Goal: Navigation & Orientation: Find specific page/section

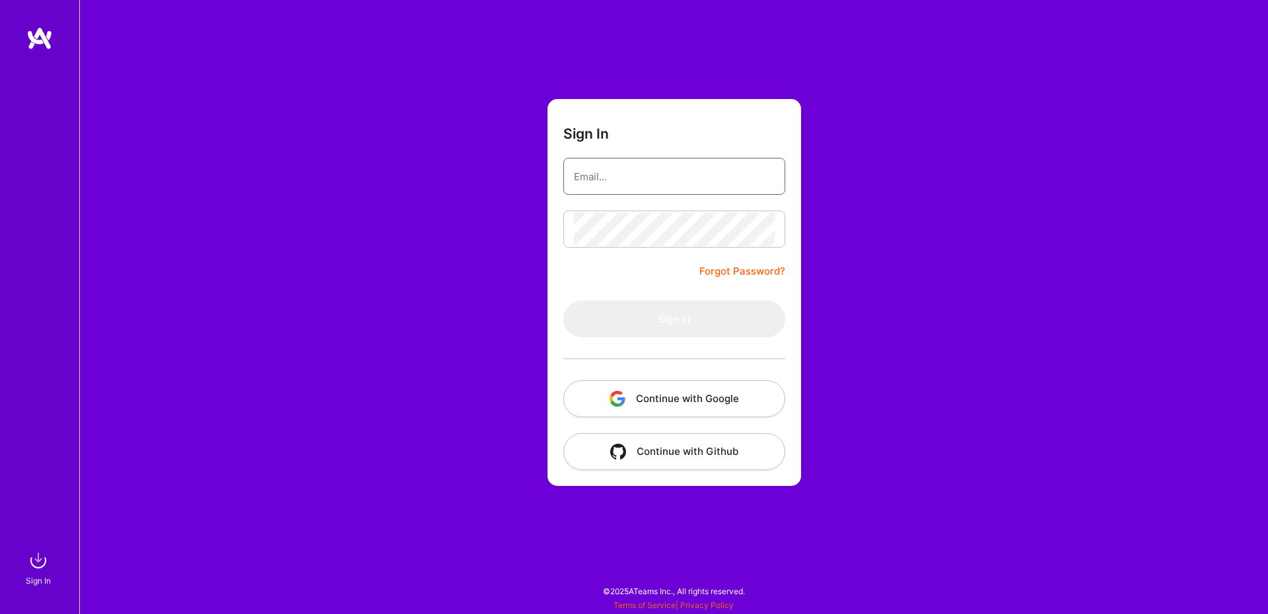
click at [661, 190] on input "email" at bounding box center [674, 177] width 201 height 34
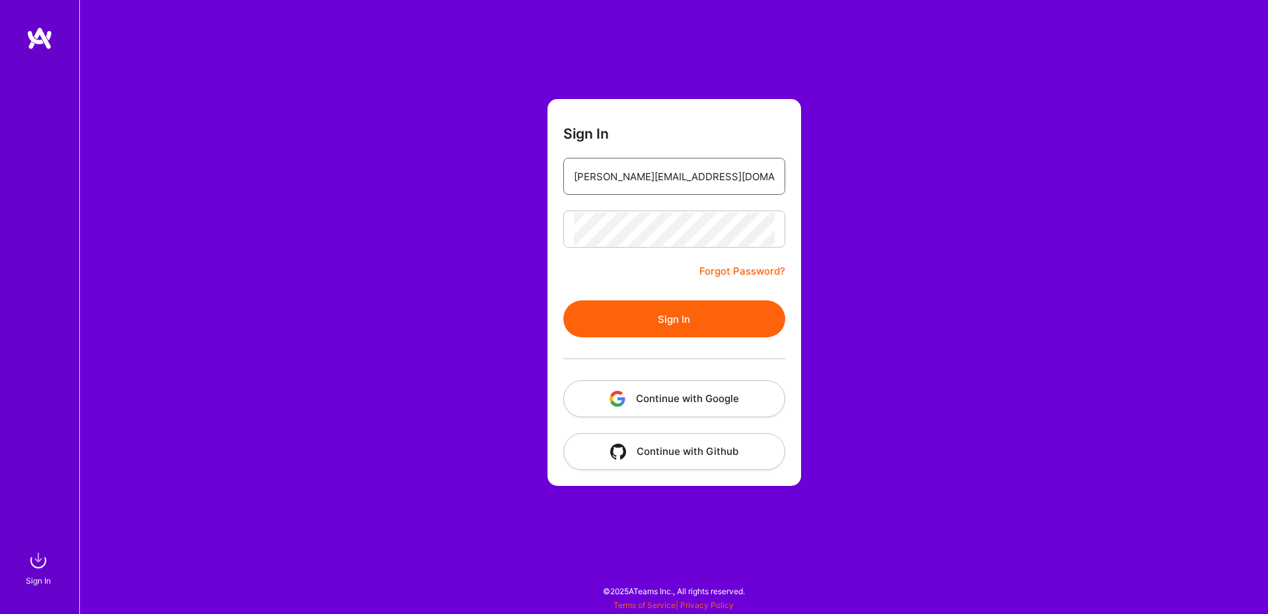
type input "[PERSON_NAME][EMAIL_ADDRESS][DOMAIN_NAME]"
click at [675, 308] on button "Sign In" at bounding box center [674, 319] width 222 height 37
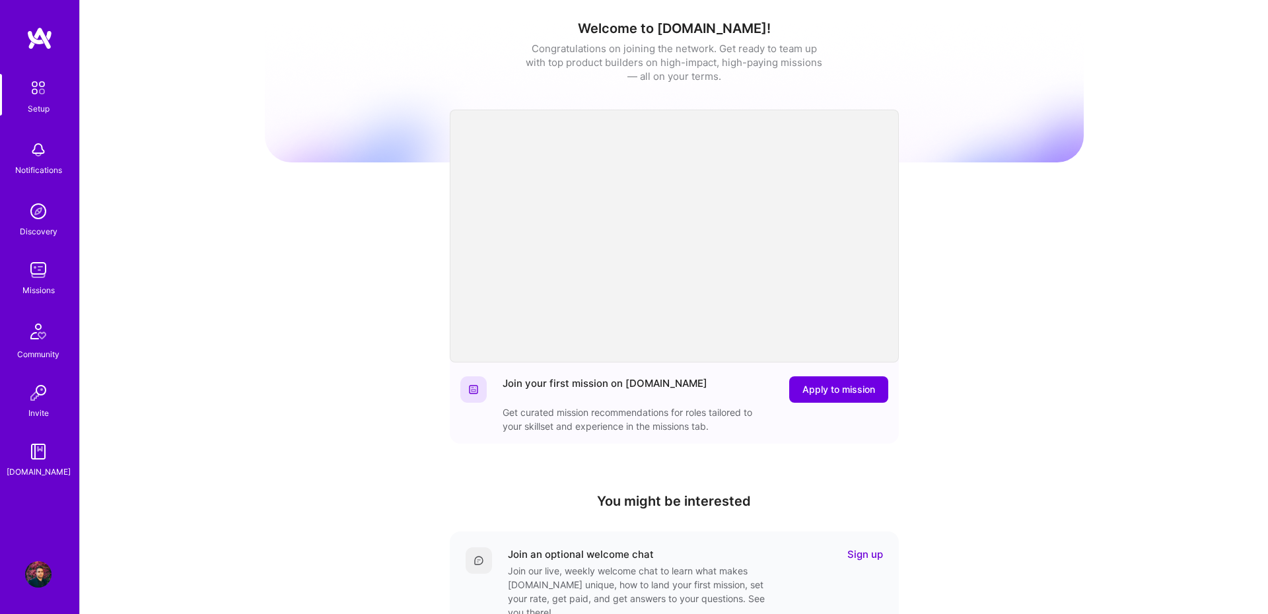
click at [31, 282] on img at bounding box center [38, 270] width 26 height 26
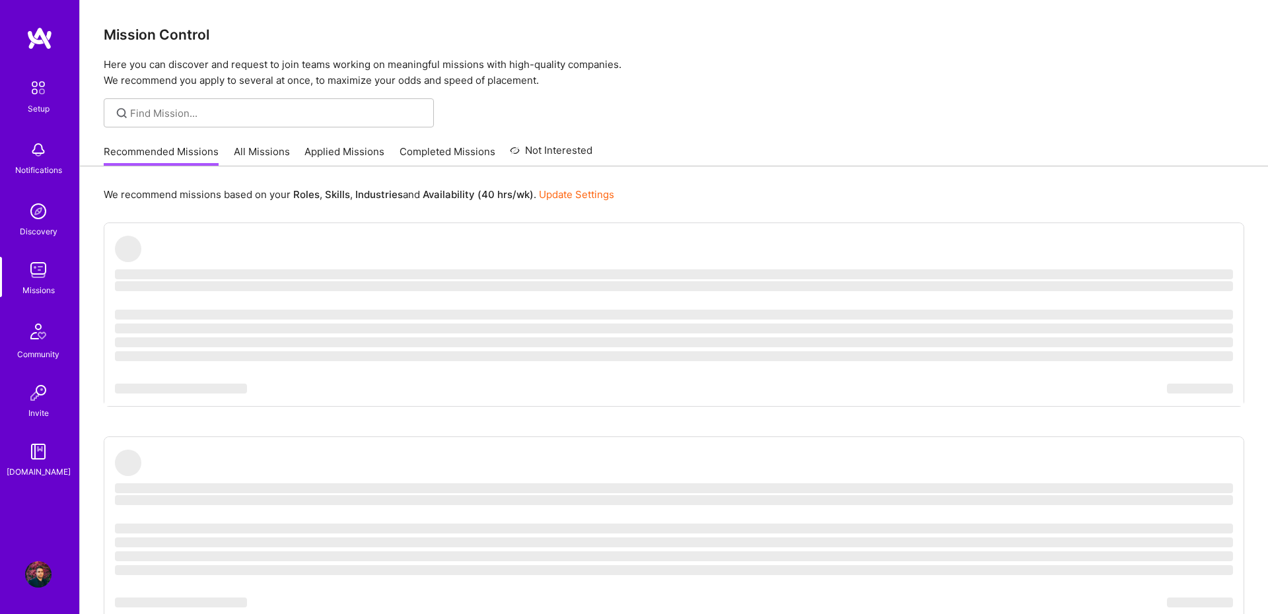
click at [268, 151] on link "All Missions" at bounding box center [262, 156] width 56 height 22
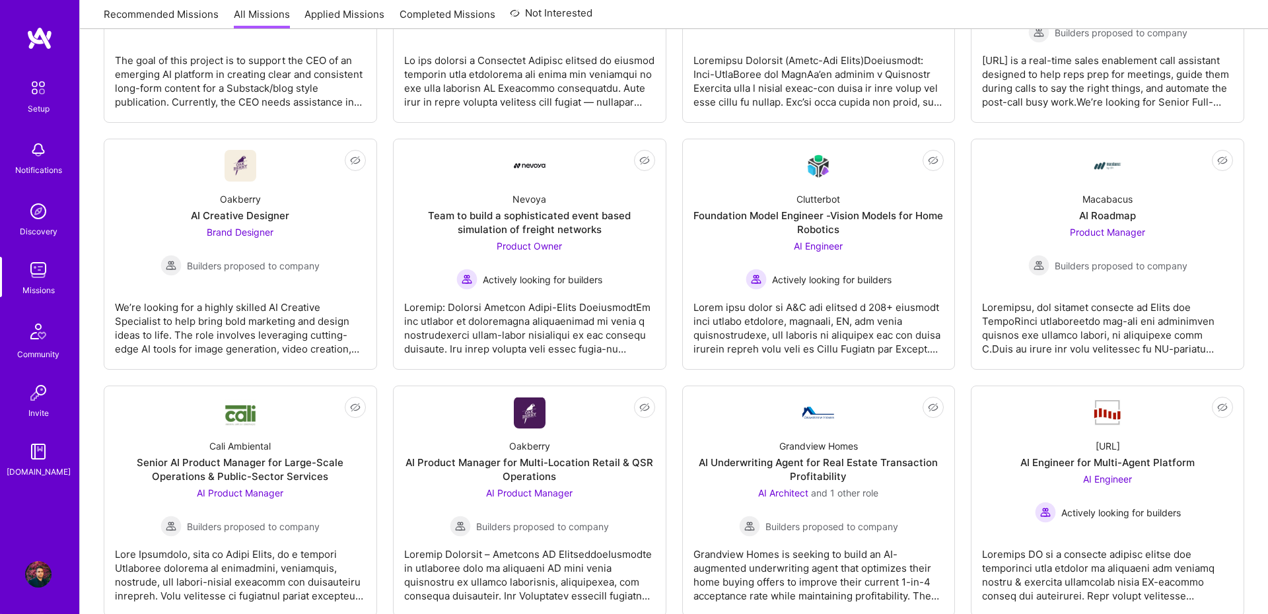
scroll to position [365, 0]
